Goal: Task Accomplishment & Management: Use online tool/utility

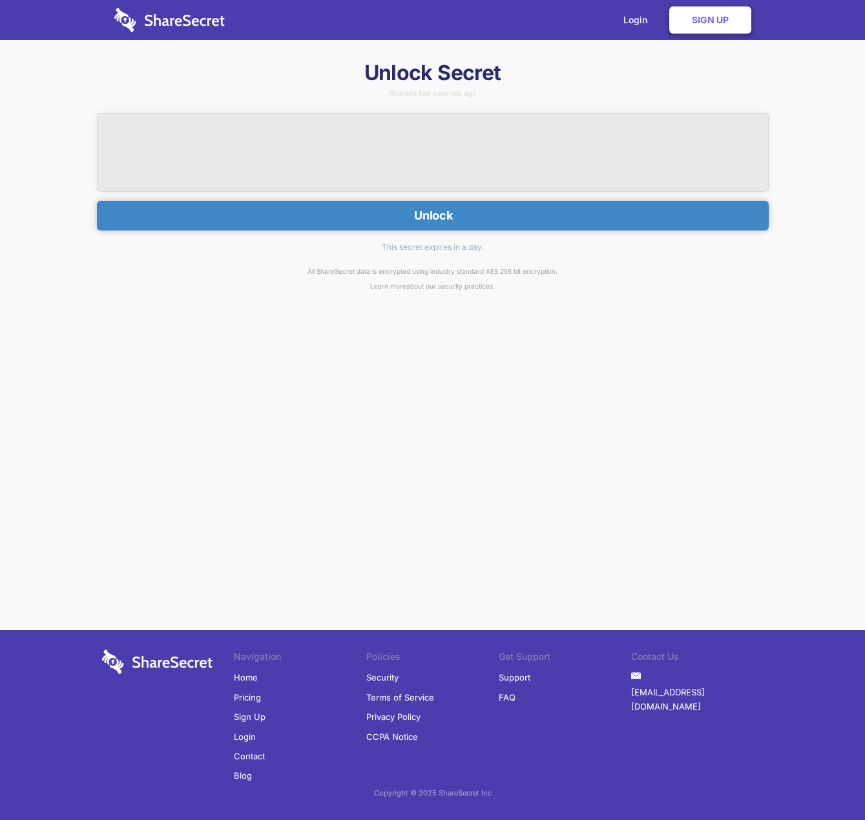
click at [439, 218] on button "Unlock" at bounding box center [433, 216] width 672 height 30
click at [427, 213] on button "Unlock" at bounding box center [433, 216] width 672 height 30
click at [448, 213] on button "Unlock" at bounding box center [433, 216] width 672 height 30
click at [371, 213] on button "Unlock" at bounding box center [433, 216] width 672 height 30
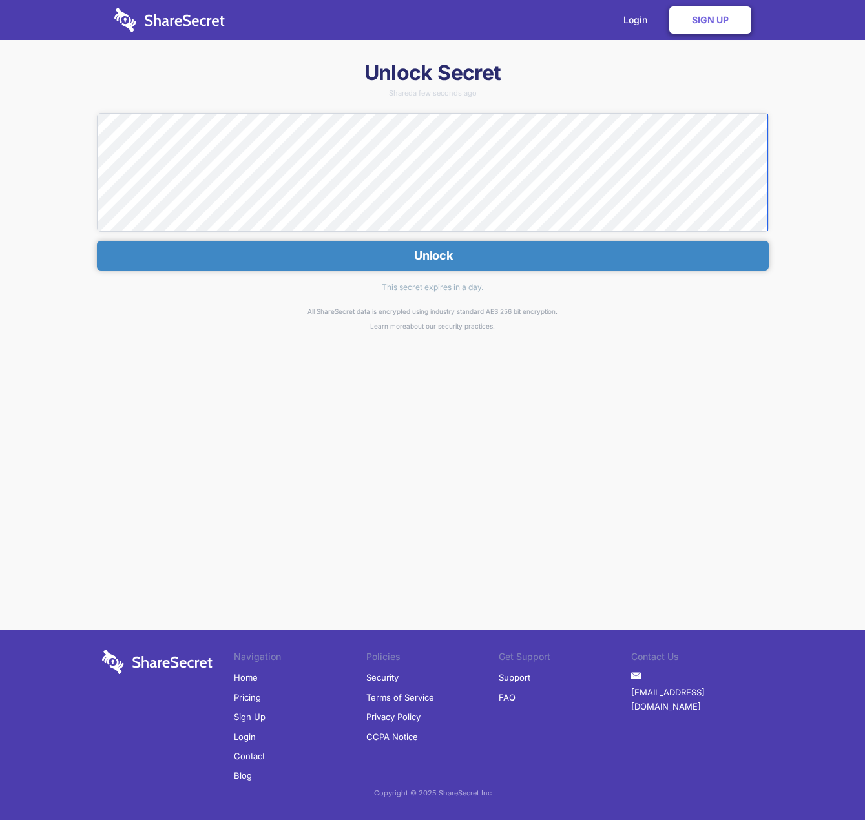
click at [83, 124] on div "Unlock Secret Shared a few seconds ago Unlock This secret expires in a day. All…" at bounding box center [432, 291] width 865 height 464
